Goal: Navigation & Orientation: Find specific page/section

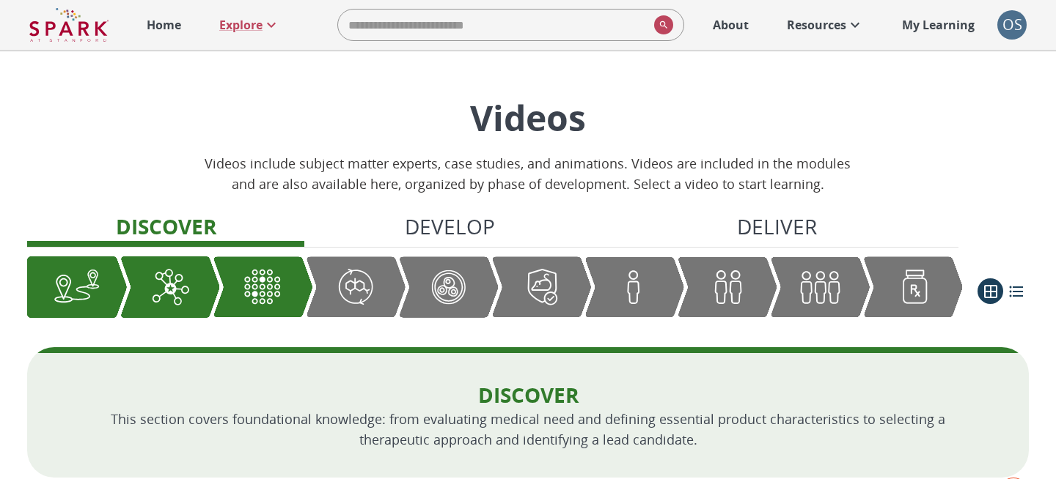
click at [177, 32] on p "Home" at bounding box center [164, 25] width 34 height 18
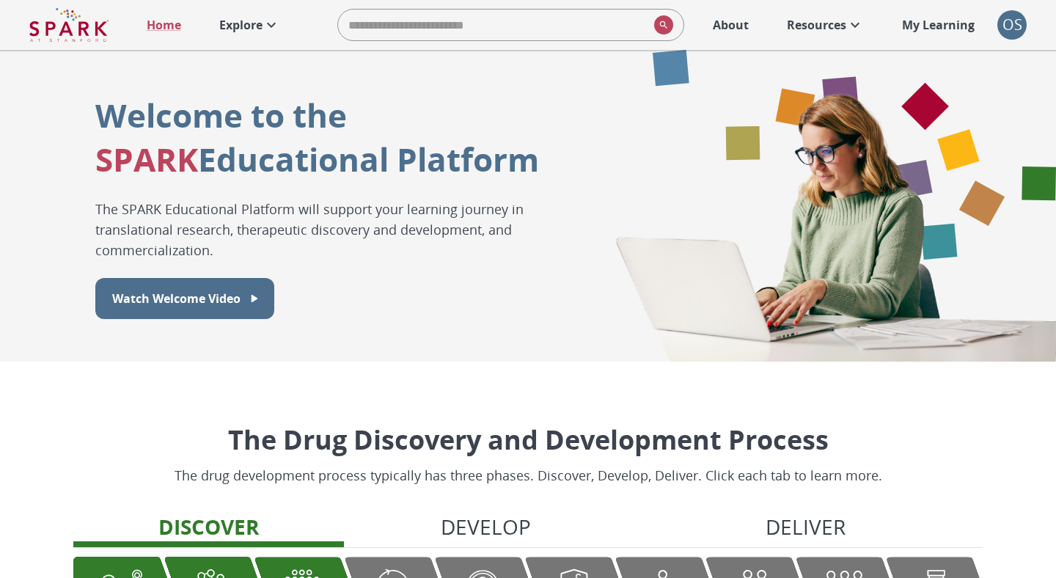
scroll to position [5, 0]
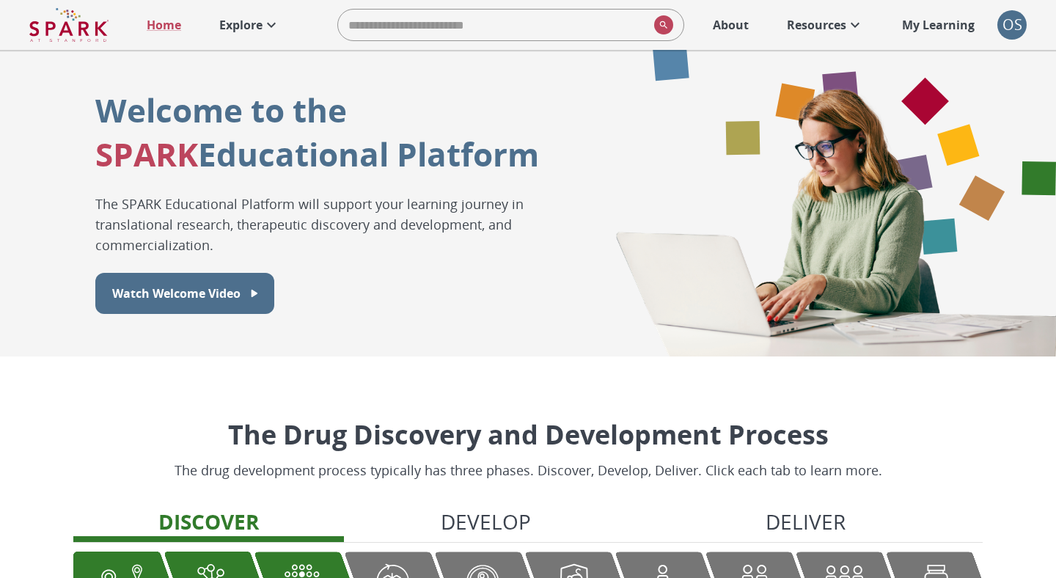
click at [260, 23] on p "Explore" at bounding box center [240, 25] width 43 height 18
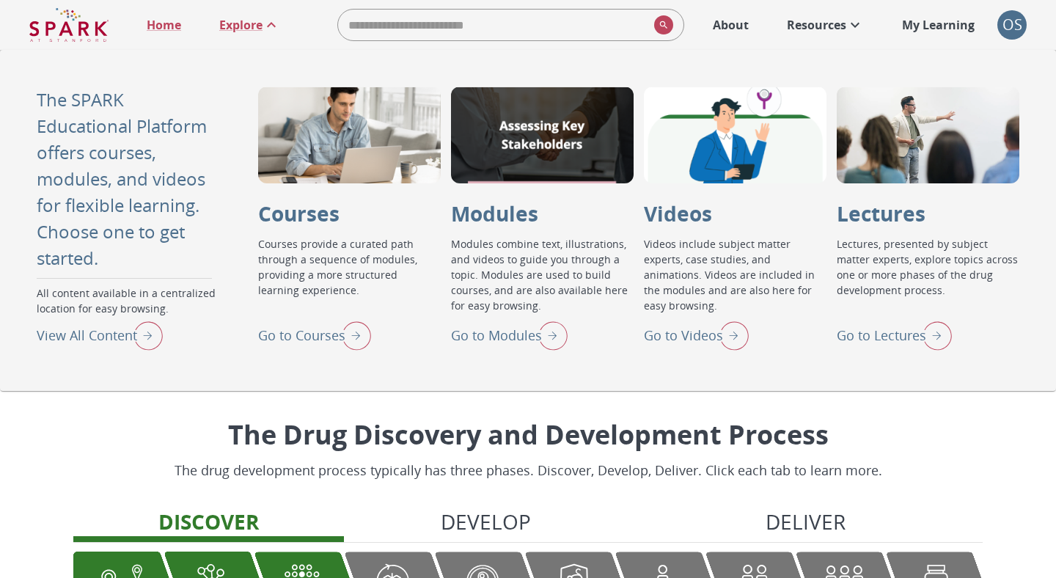
click at [139, 344] on img "View All Content" at bounding box center [144, 335] width 37 height 38
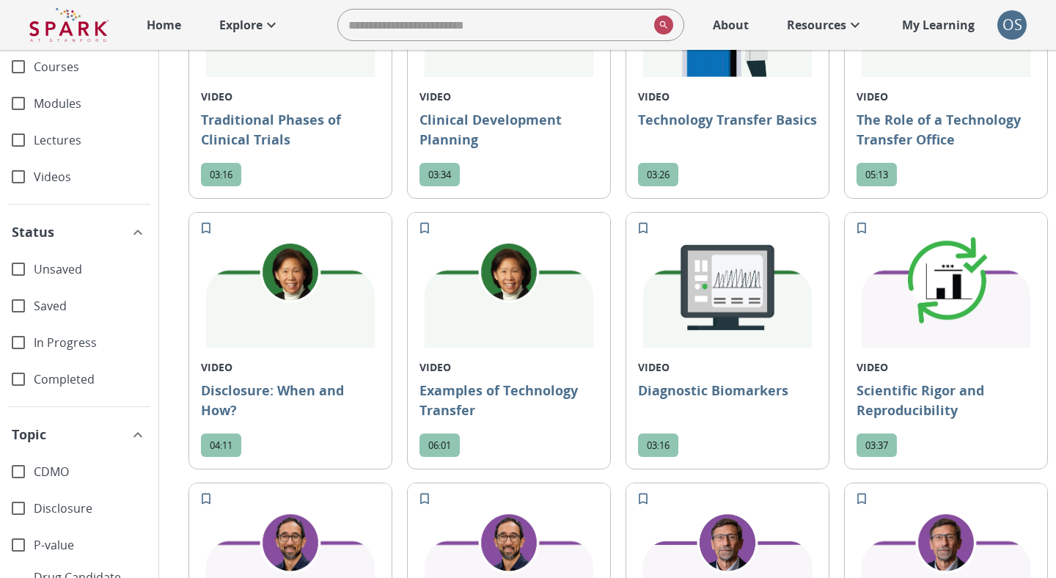
scroll to position [4999, 0]
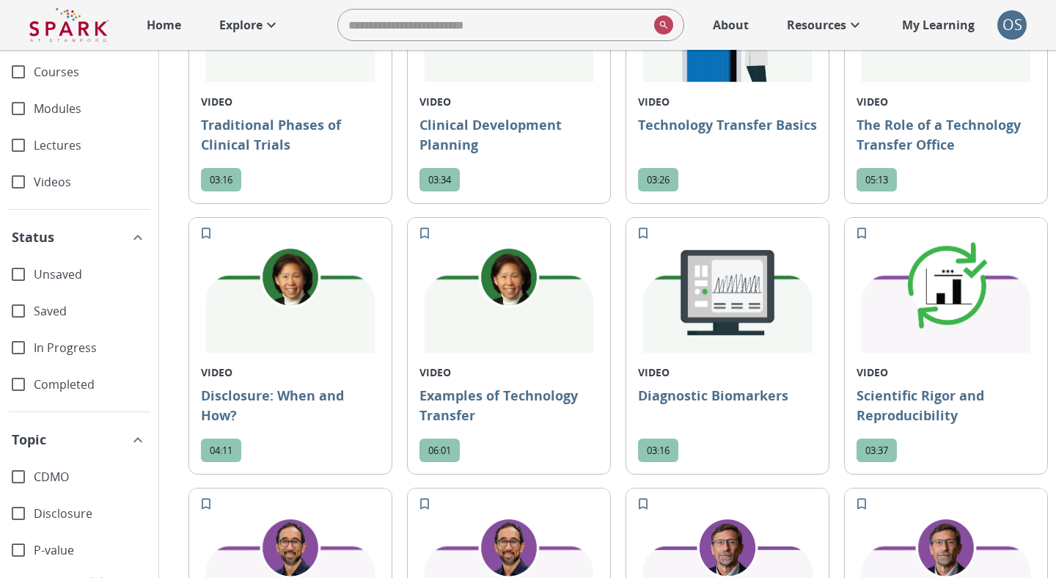
click at [492, 348] on img at bounding box center [509, 285] width 202 height 135
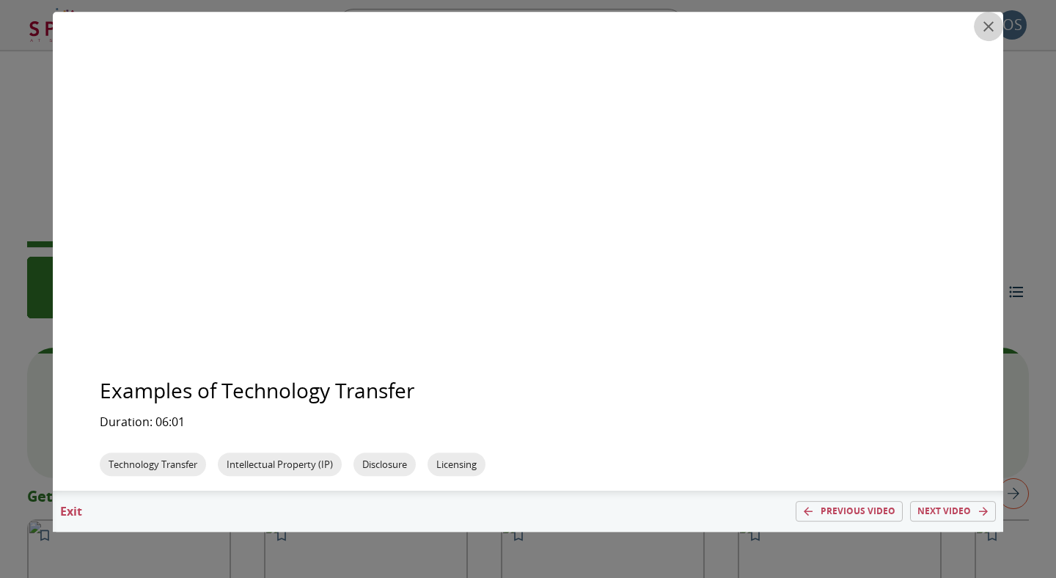
click at [982, 29] on icon "close" at bounding box center [989, 27] width 18 height 18
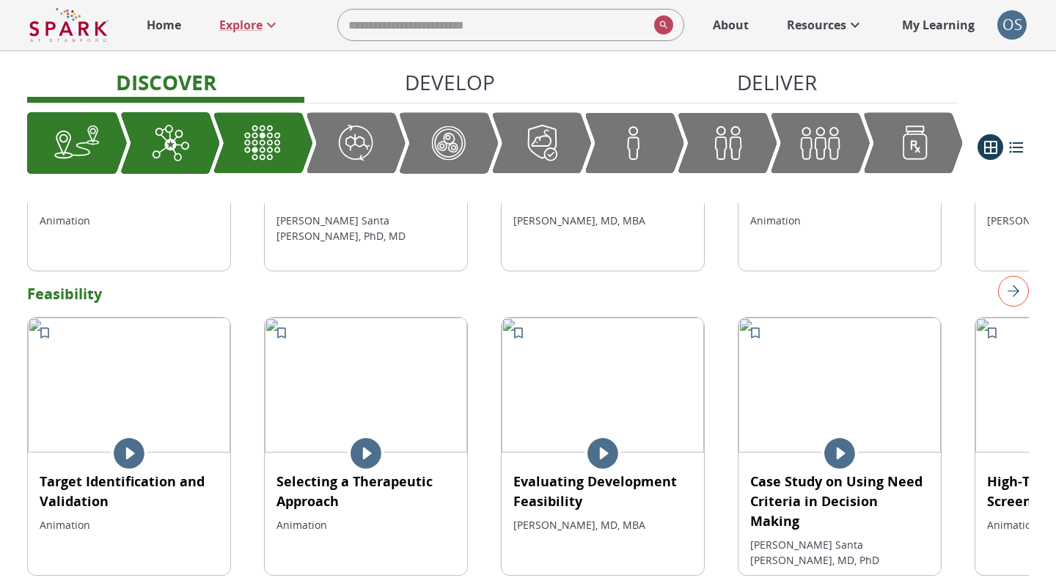
scroll to position [505, 0]
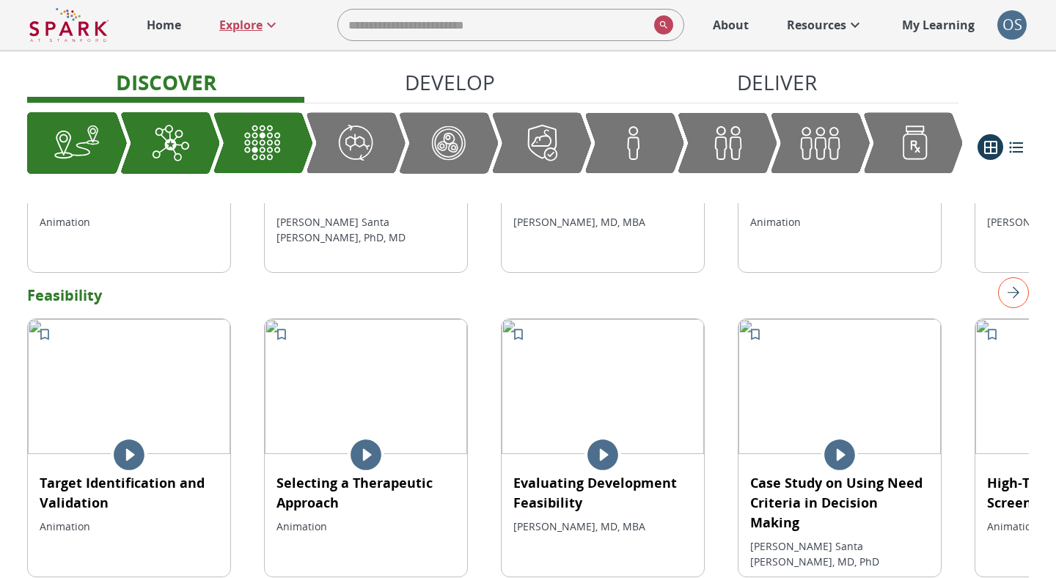
click at [270, 15] on link "Explore" at bounding box center [250, 25] width 76 height 32
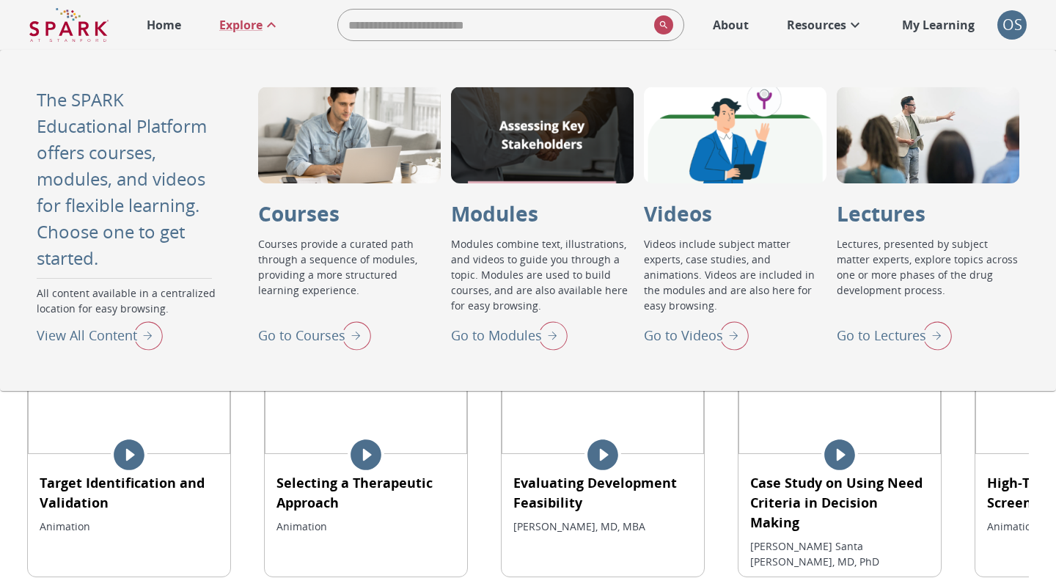
click at [149, 328] on img "View All Content" at bounding box center [144, 335] width 37 height 38
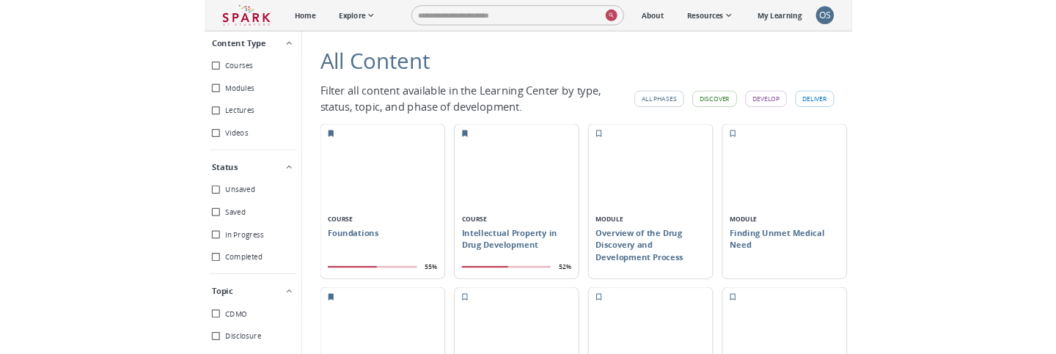
scroll to position [4, 0]
